Goal: Task Accomplishment & Management: Use online tool/utility

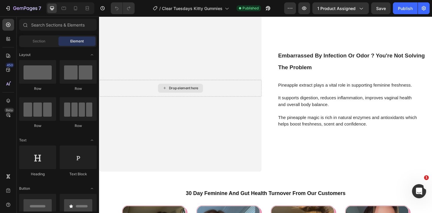
scroll to position [1636, 0]
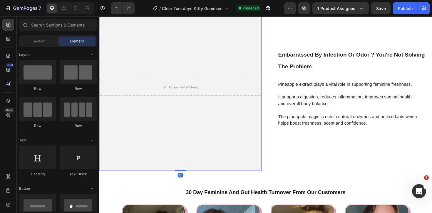
click at [176, 89] on video "Background Image" at bounding box center [185, 46] width 172 height 86
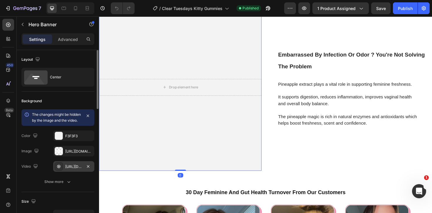
click at [71, 169] on div "[URL][DOMAIN_NAME]" at bounding box center [73, 166] width 17 height 5
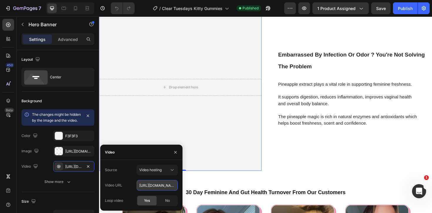
click at [148, 185] on input "[URL][DOMAIN_NAME]" at bounding box center [157, 185] width 41 height 11
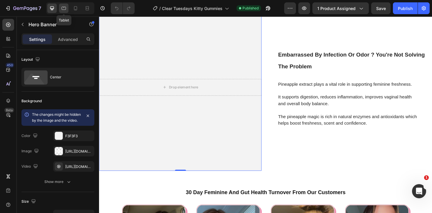
click at [63, 9] on icon at bounding box center [64, 8] width 4 height 3
type input "100"
type input "1000%"
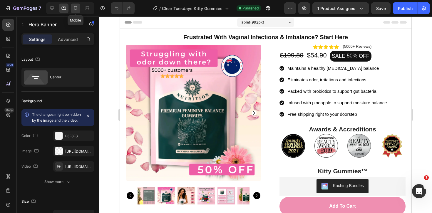
click at [77, 7] on icon at bounding box center [75, 8] width 3 height 4
type input "500"
type input "100%"
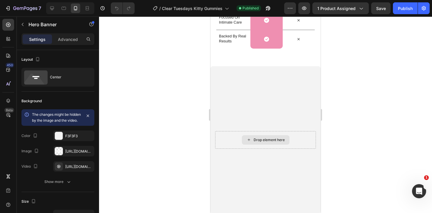
scroll to position [1848, 0]
click at [268, 108] on video "Background Image" at bounding box center [265, 140] width 110 height 147
click at [72, 168] on div "[URL][DOMAIN_NAME]" at bounding box center [73, 166] width 41 height 11
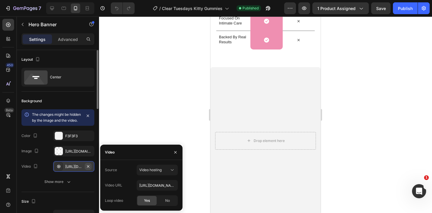
click at [88, 167] on icon "button" at bounding box center [88, 166] width 2 height 2
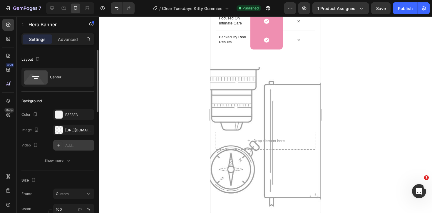
click at [71, 145] on div "Add..." at bounding box center [79, 145] width 28 height 5
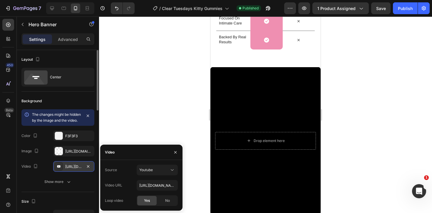
click at [152, 132] on div at bounding box center [265, 114] width 333 height 196
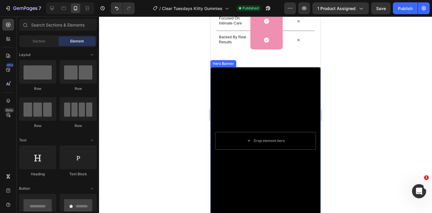
click at [276, 121] on div "Background Image" at bounding box center [265, 140] width 110 height 147
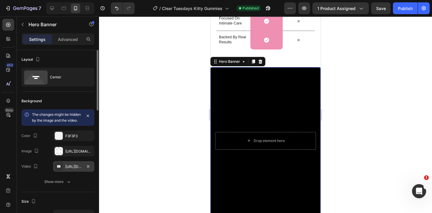
click at [75, 169] on div "[URL][DOMAIN_NAME]" at bounding box center [73, 166] width 17 height 5
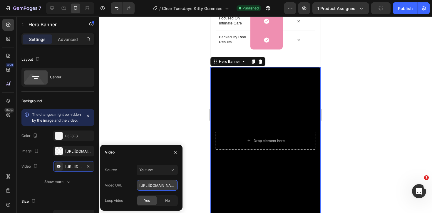
click at [162, 187] on input "[URL][DOMAIN_NAME]" at bounding box center [157, 185] width 41 height 11
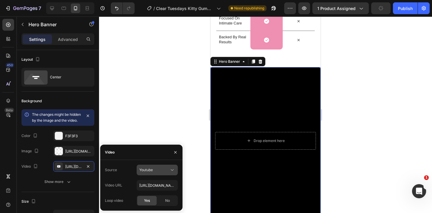
click at [171, 169] on icon at bounding box center [172, 170] width 6 height 6
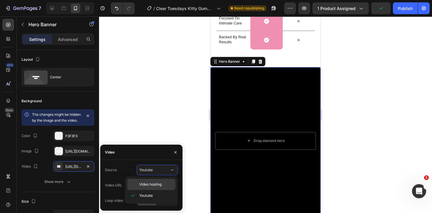
click at [146, 182] on span "Video hosting" at bounding box center [150, 183] width 22 height 5
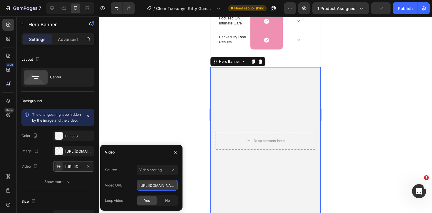
click at [150, 185] on input "[URL][DOMAIN_NAME]" at bounding box center [157, 185] width 41 height 11
paste input "[URL][DOMAIN_NAME]"
type input "[URL][DOMAIN_NAME]"
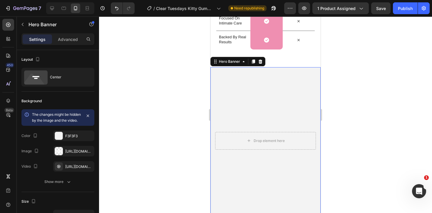
click at [186, 125] on div at bounding box center [265, 114] width 333 height 196
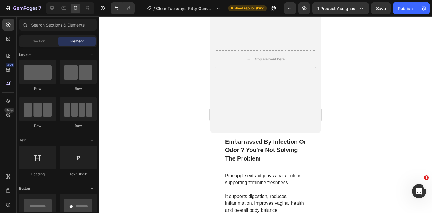
scroll to position [1934, 0]
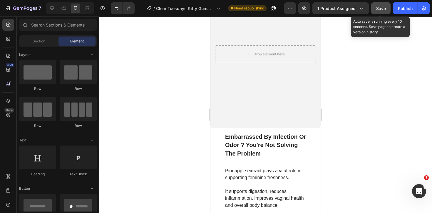
click at [383, 10] on span "Save" at bounding box center [381, 8] width 10 height 5
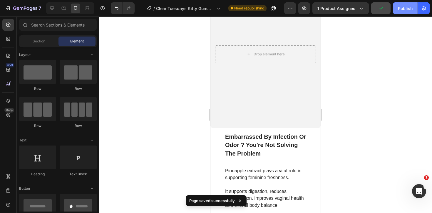
click at [409, 12] on button "Publish" at bounding box center [405, 8] width 25 height 12
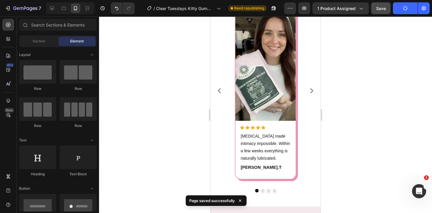
scroll to position [2209, 0]
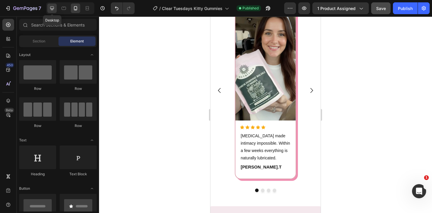
click at [51, 11] on icon at bounding box center [52, 8] width 6 height 6
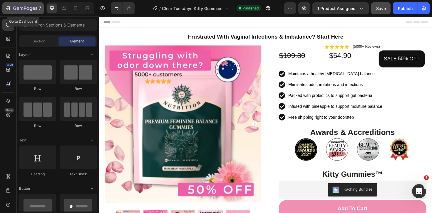
click at [21, 8] on icon "button" at bounding box center [22, 8] width 4 height 3
